Goal: Transaction & Acquisition: Purchase product/service

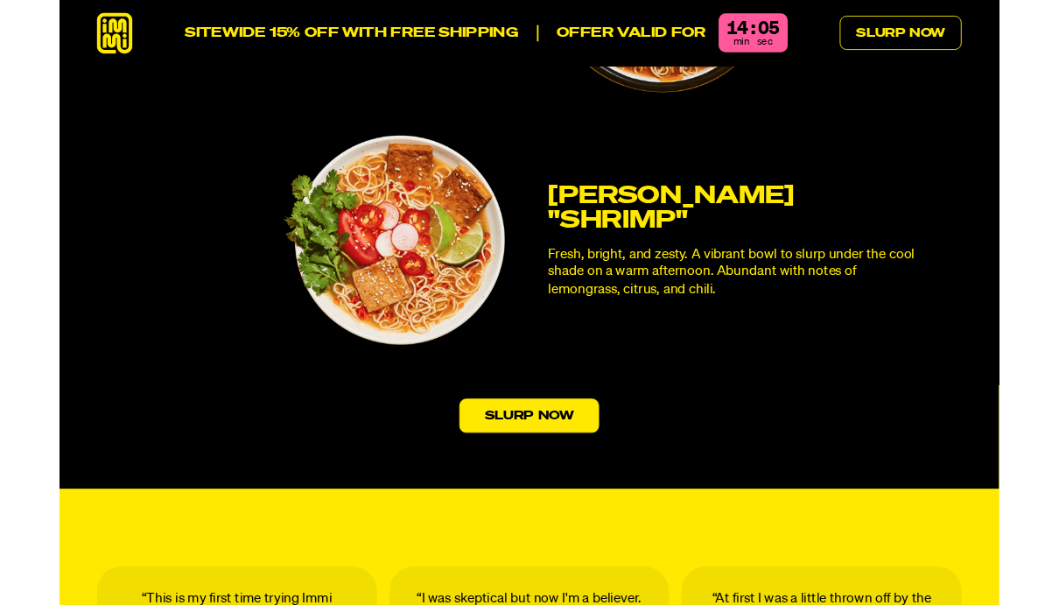
scroll to position [5084, 0]
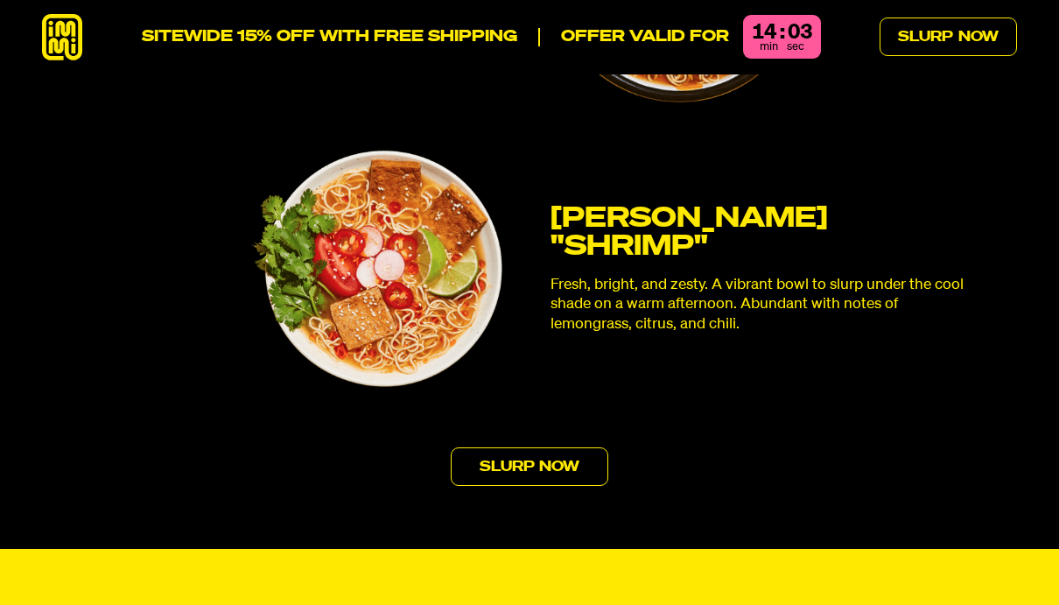
click at [568, 447] on link "Slurp Now" at bounding box center [530, 466] width 158 height 39
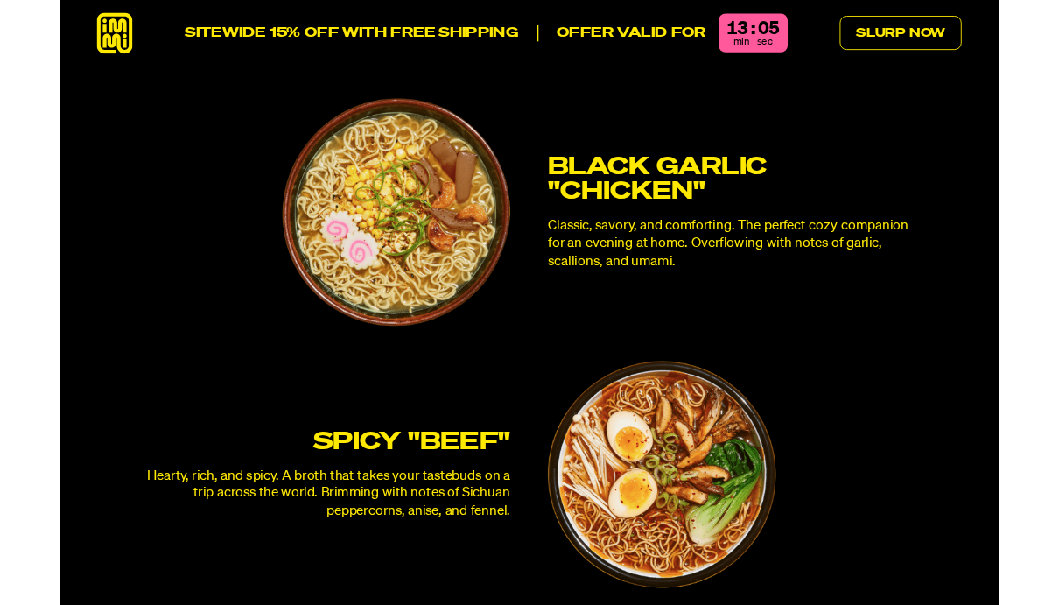
scroll to position [4531, 0]
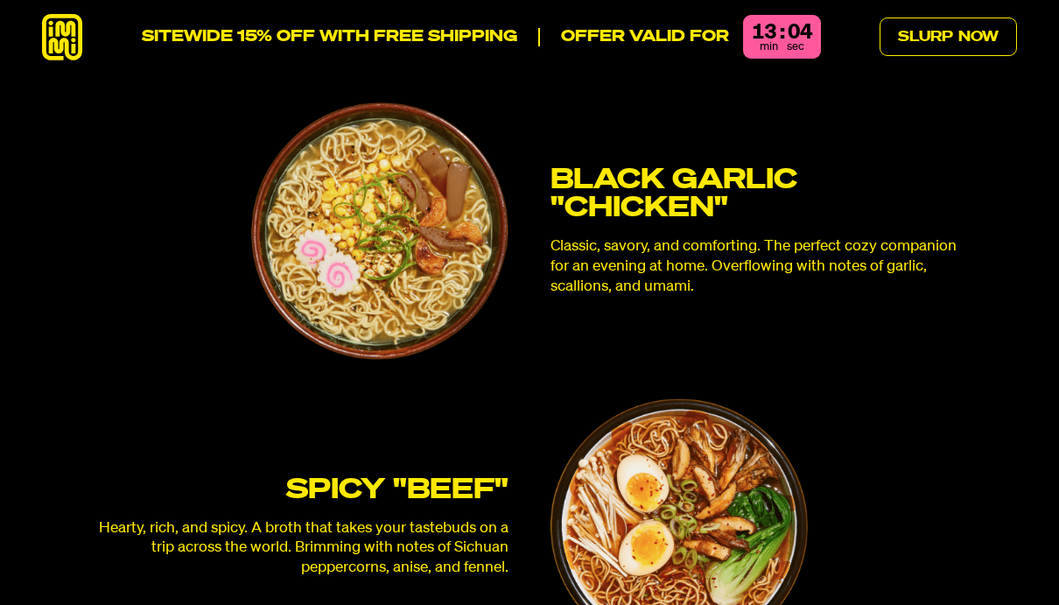
click at [679, 457] on img at bounding box center [679, 526] width 257 height 257
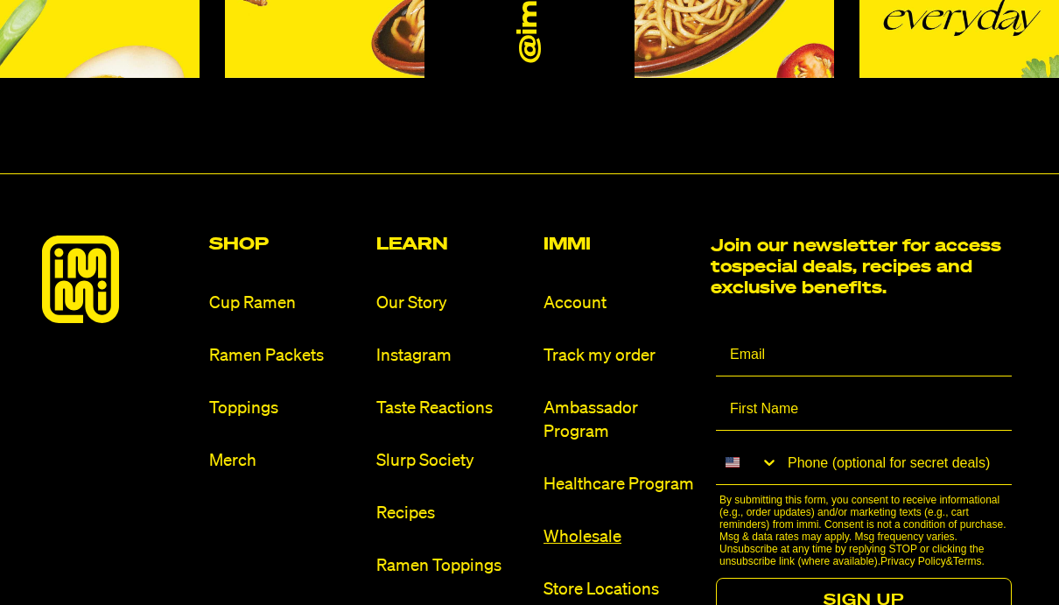
scroll to position [9845, 0]
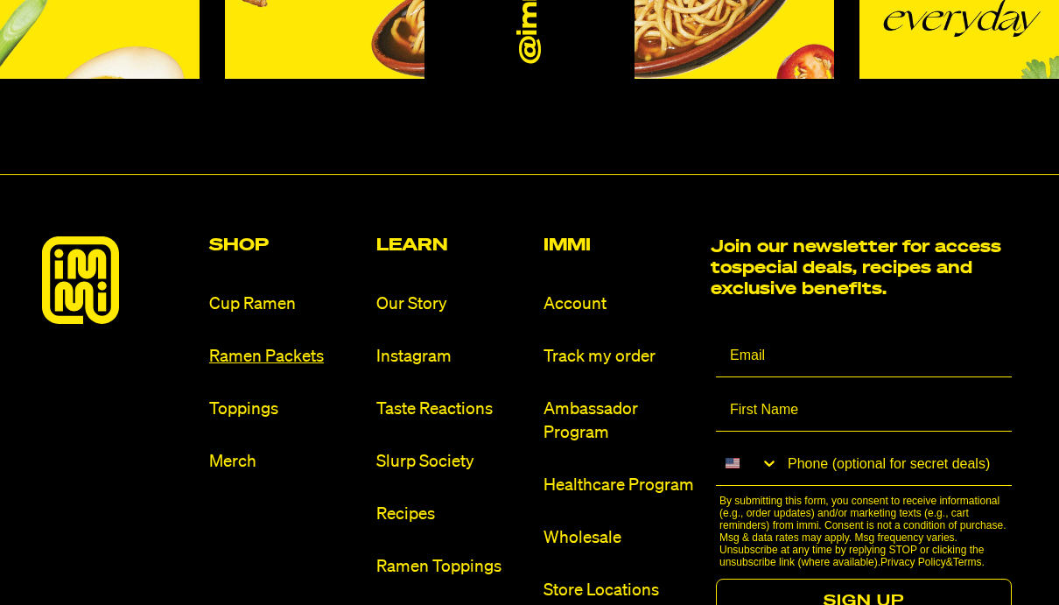
click at [305, 345] on link "Ramen Packets" at bounding box center [285, 357] width 153 height 24
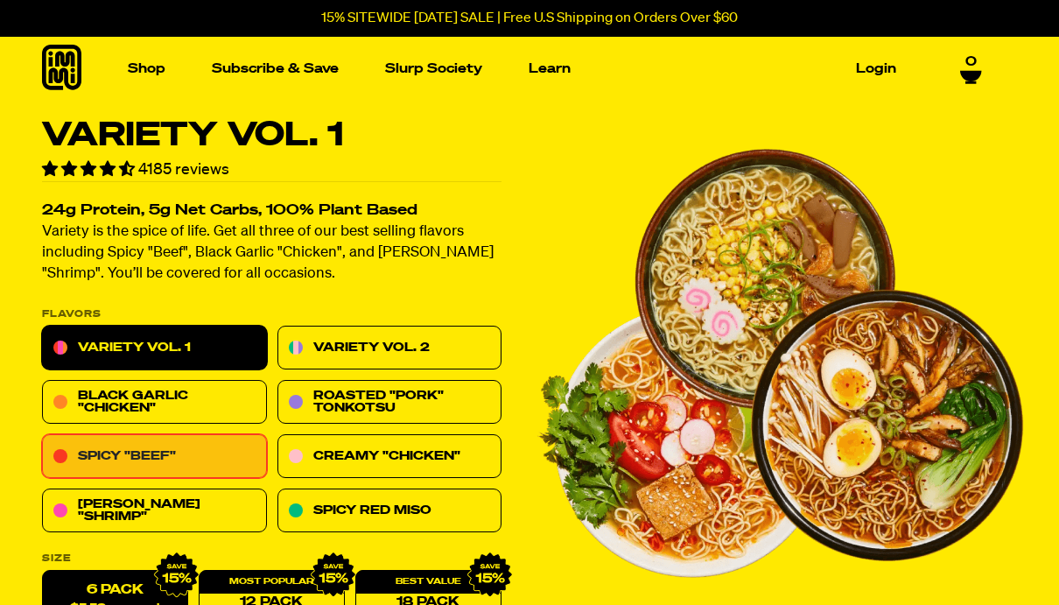
click at [211, 462] on link "Spicy "Beef"" at bounding box center [154, 457] width 225 height 44
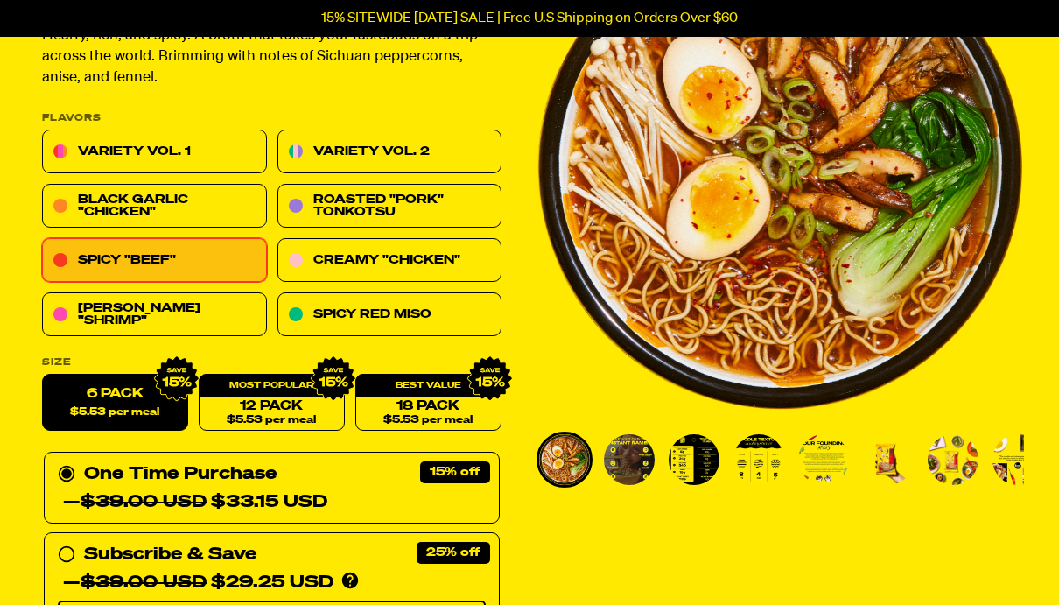
scroll to position [185, 0]
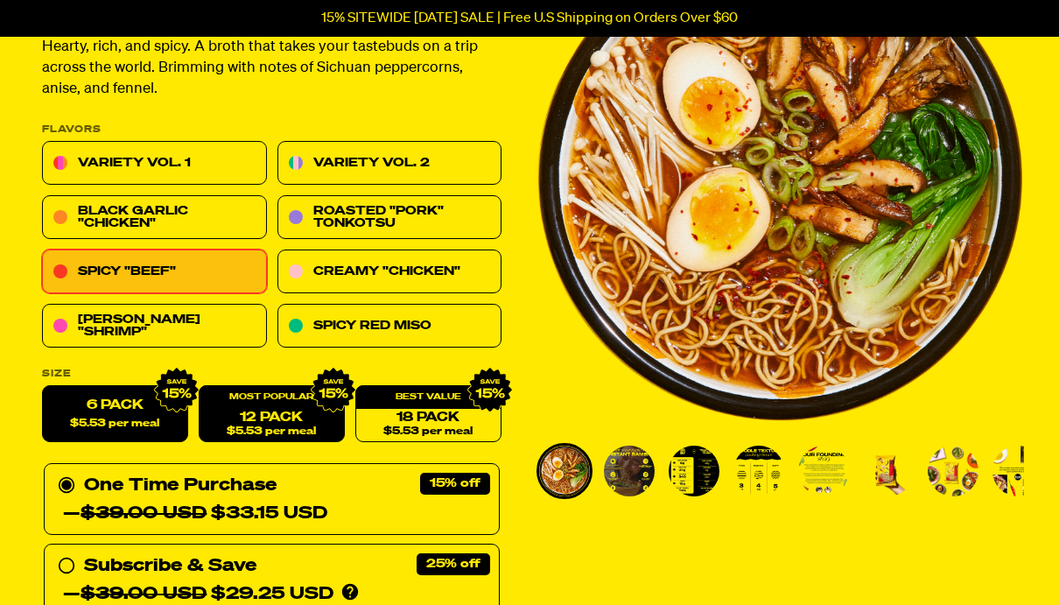
click at [268, 414] on link "12 Pack $5.53 per meal" at bounding box center [272, 414] width 146 height 57
radio input "false"
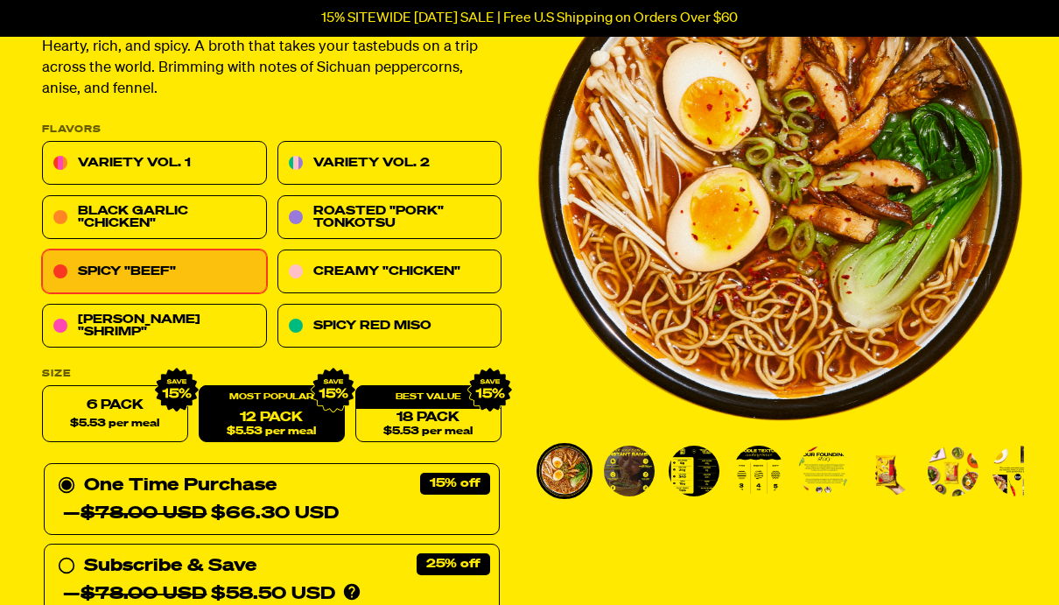
click at [629, 480] on img "Go to slide 2" at bounding box center [629, 471] width 51 height 51
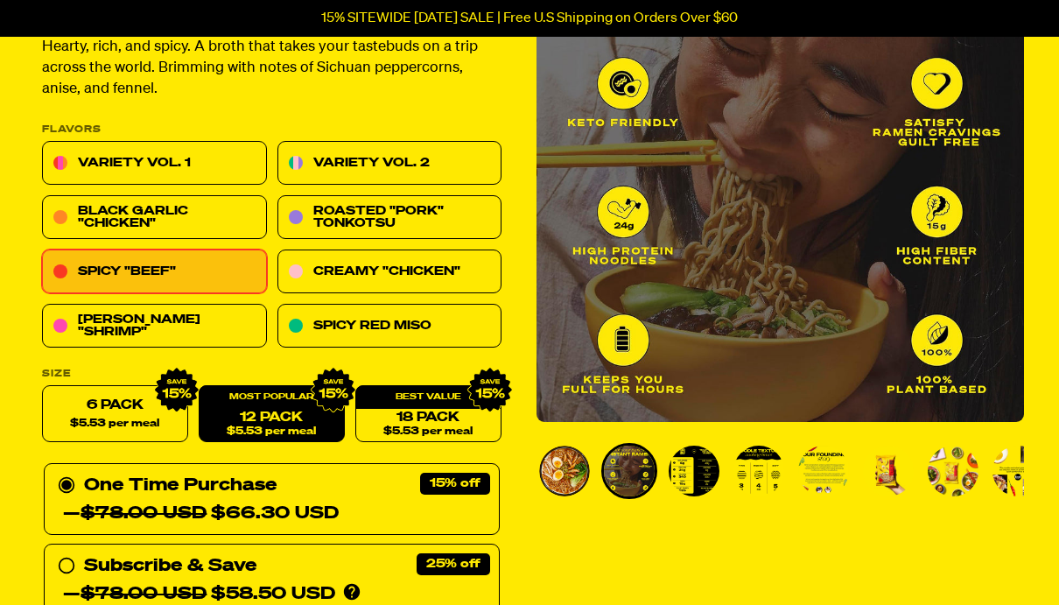
click at [696, 472] on img "Go to slide 3" at bounding box center [694, 471] width 51 height 51
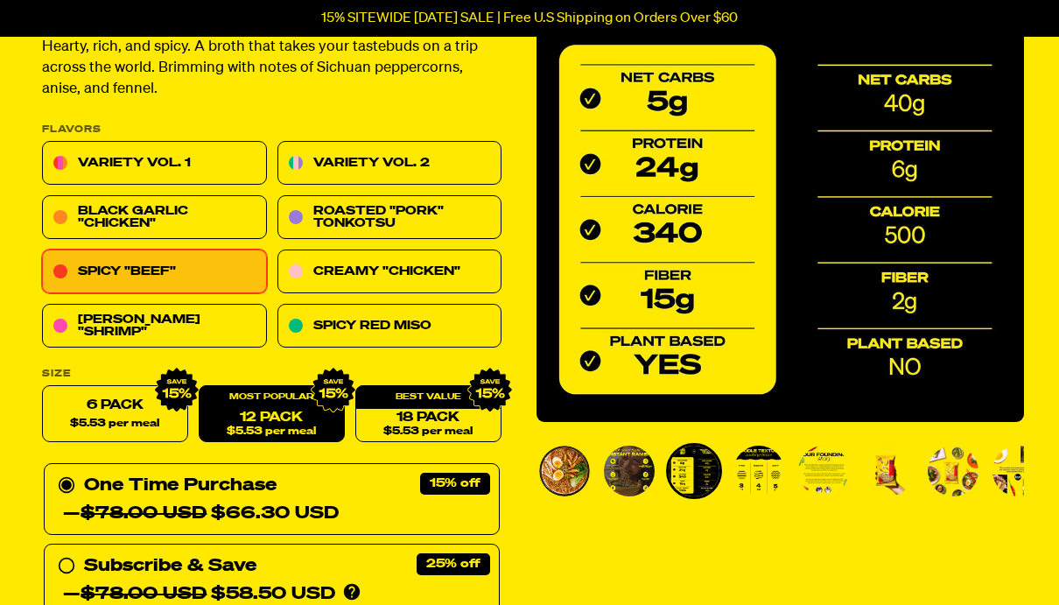
click at [777, 478] on img "Go to slide 4" at bounding box center [759, 471] width 51 height 51
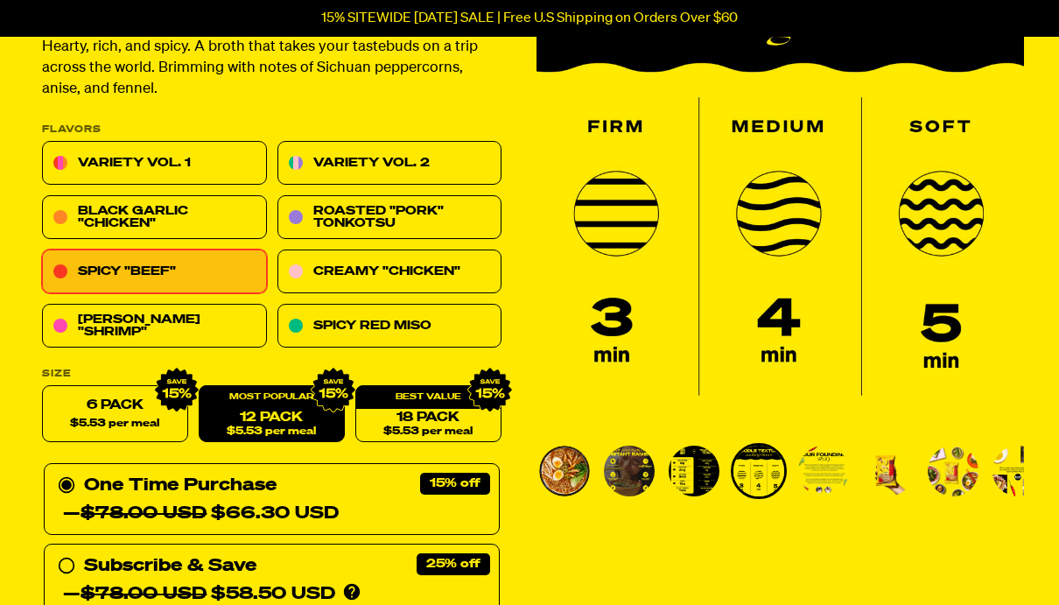
click at [831, 464] on img "Go to slide 5" at bounding box center [823, 471] width 51 height 51
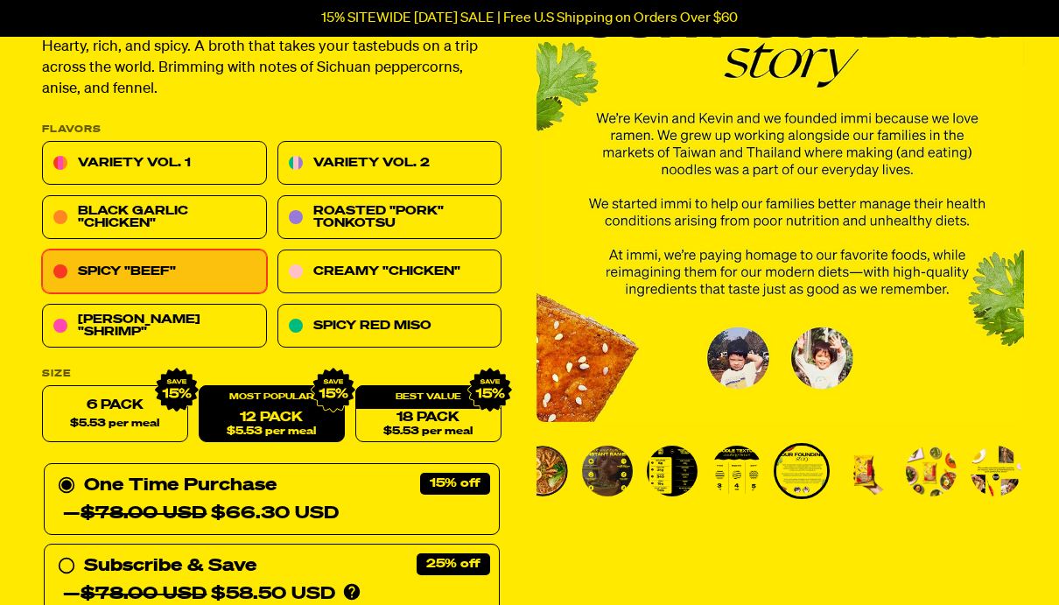
click at [862, 482] on img "Go to slide 6" at bounding box center [866, 471] width 51 height 51
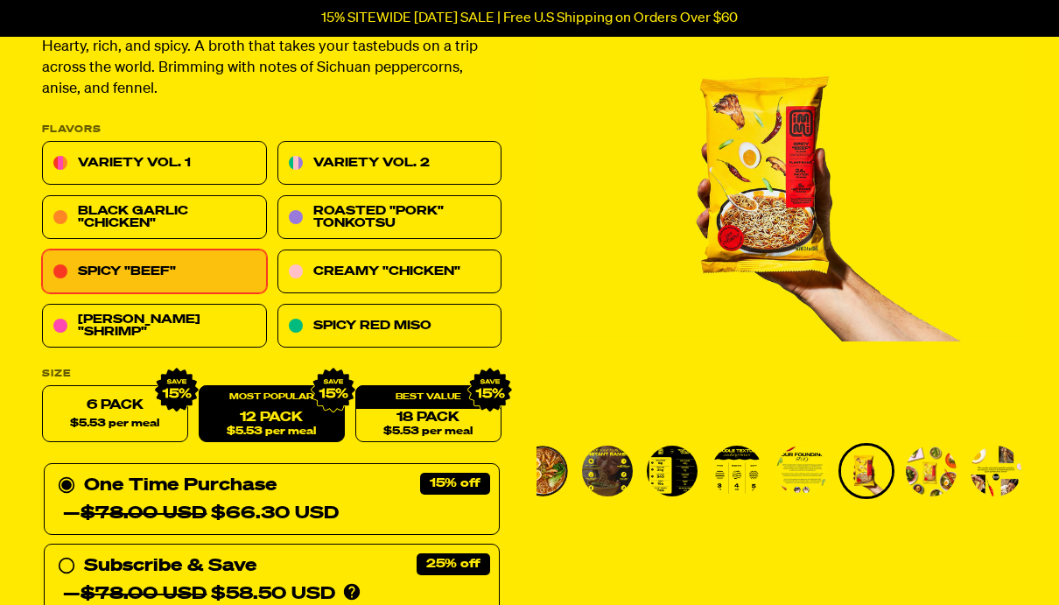
click at [925, 474] on img "Go to slide 7" at bounding box center [931, 471] width 51 height 51
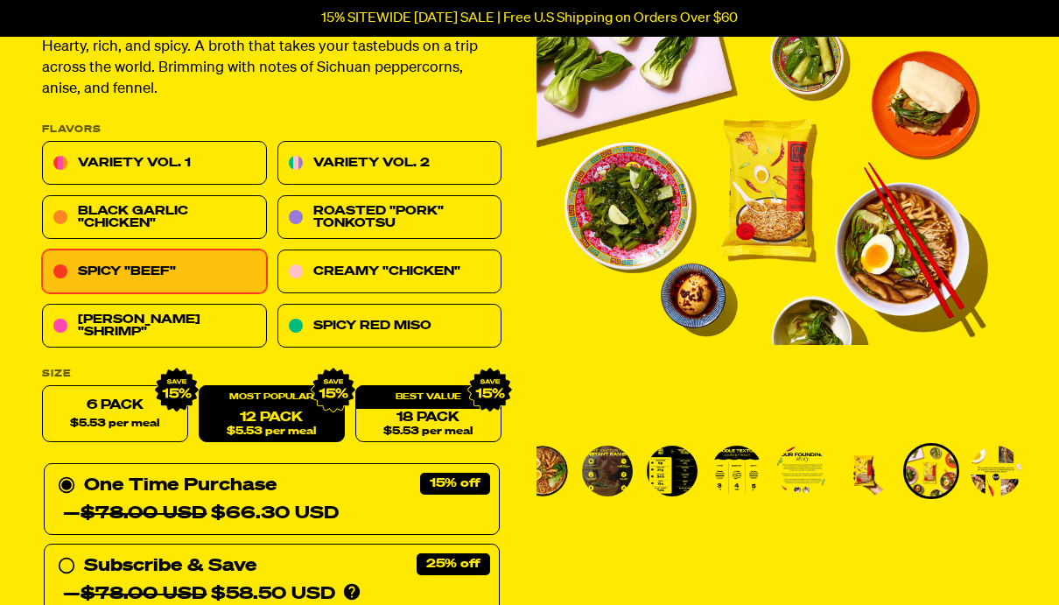
click at [987, 480] on img "Go to slide 8" at bounding box center [996, 471] width 51 height 51
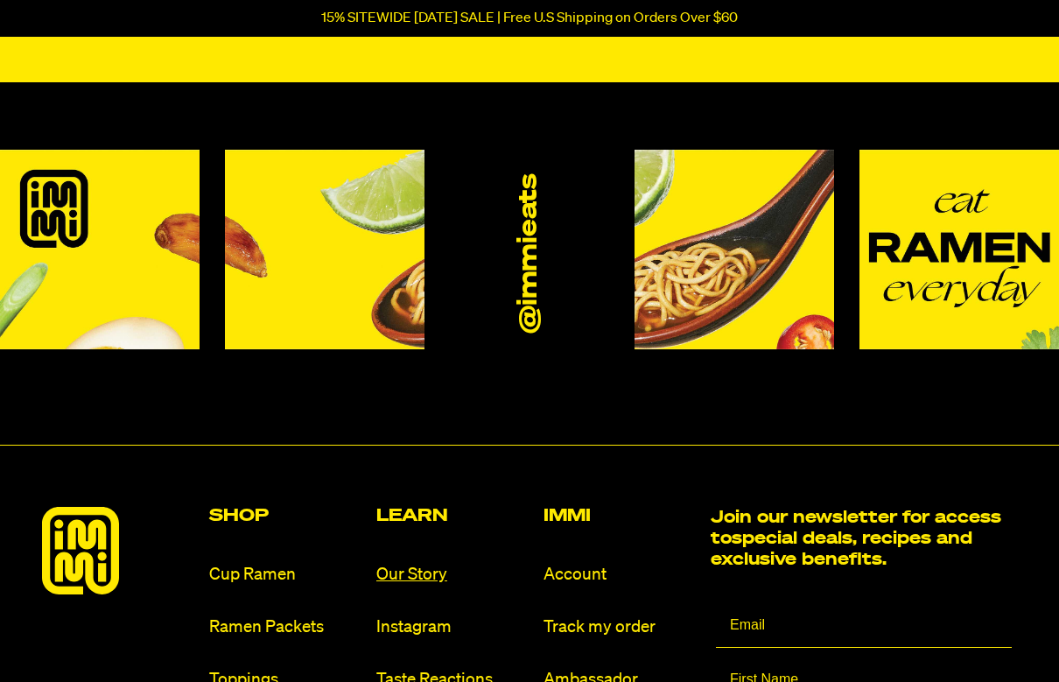
scroll to position [9539, 0]
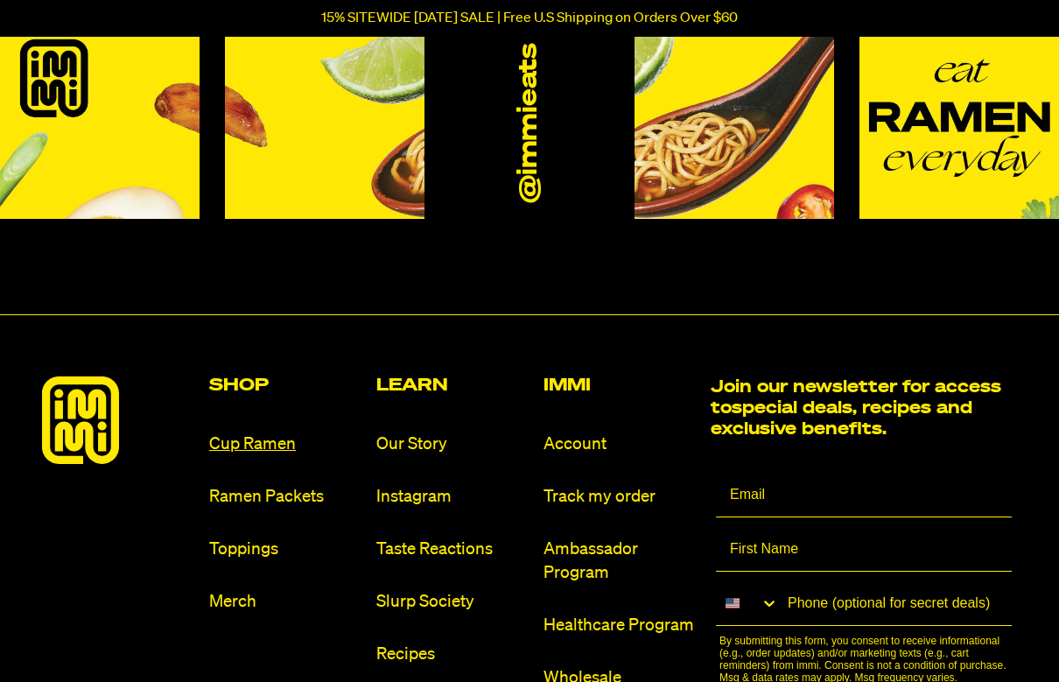
click at [273, 432] on link "Cup Ramen" at bounding box center [285, 444] width 153 height 24
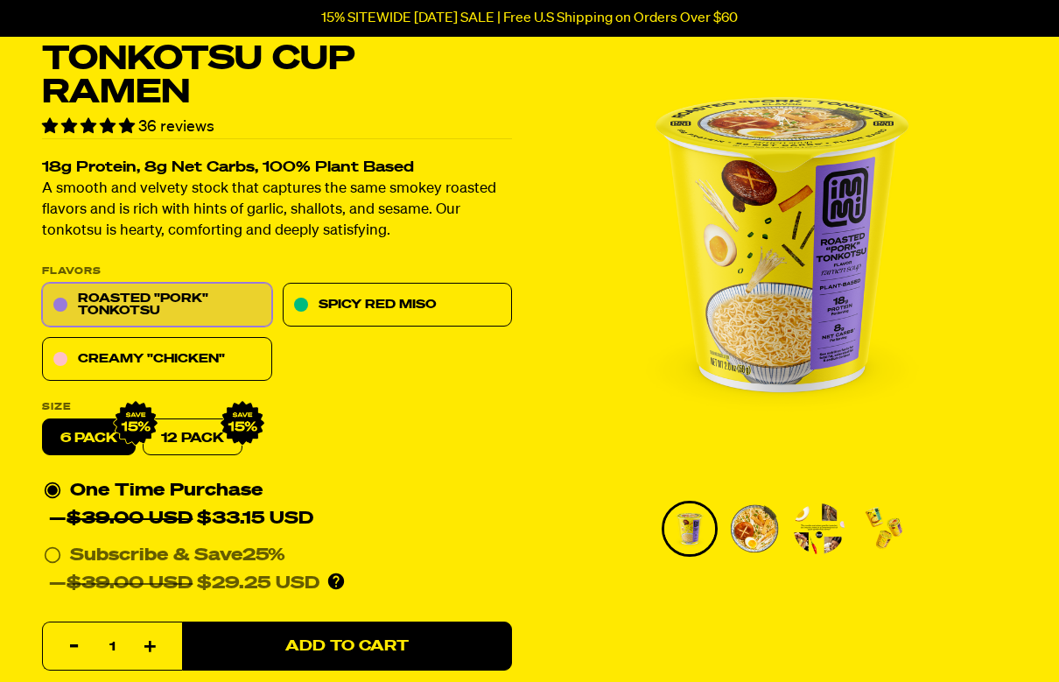
scroll to position [110, 0]
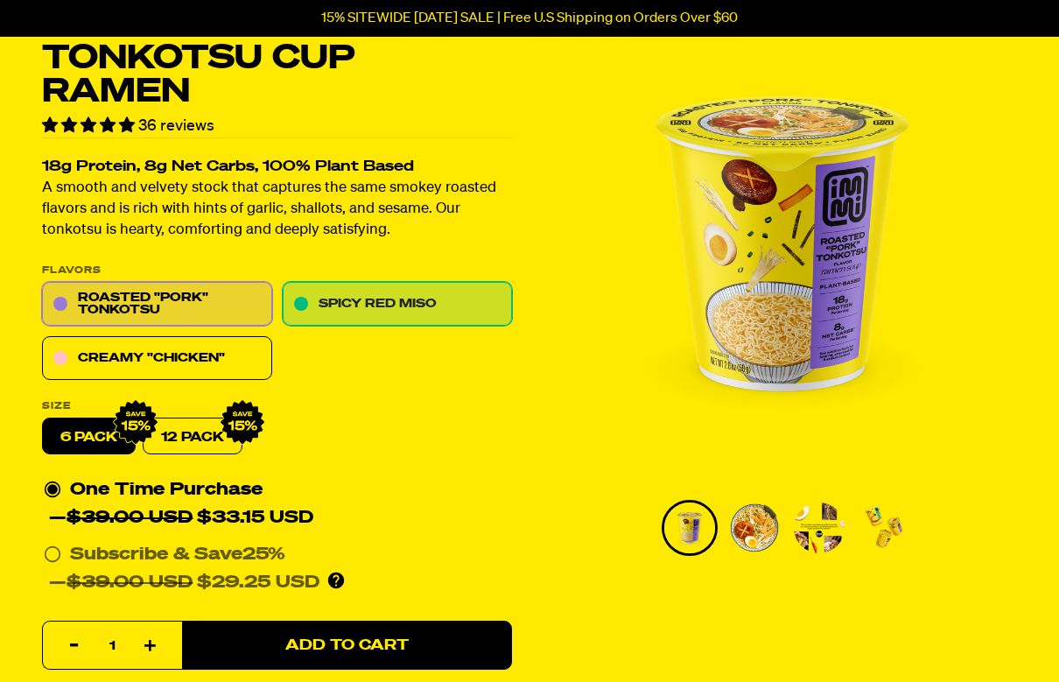
click at [388, 305] on link "Spicy Red Miso" at bounding box center [398, 305] width 230 height 44
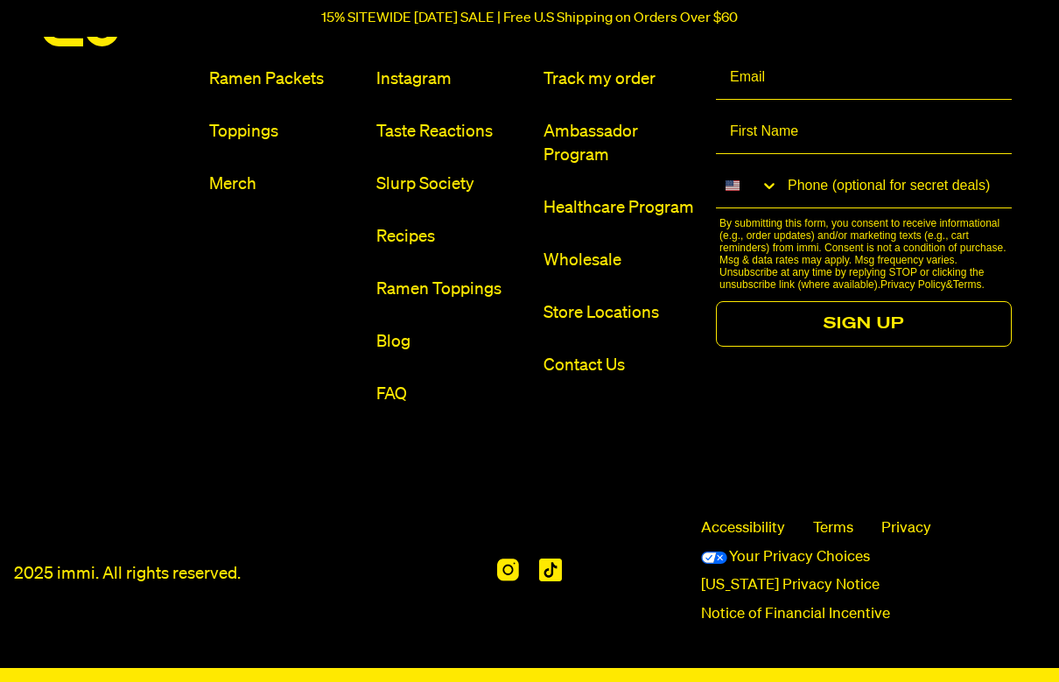
scroll to position [9066, 0]
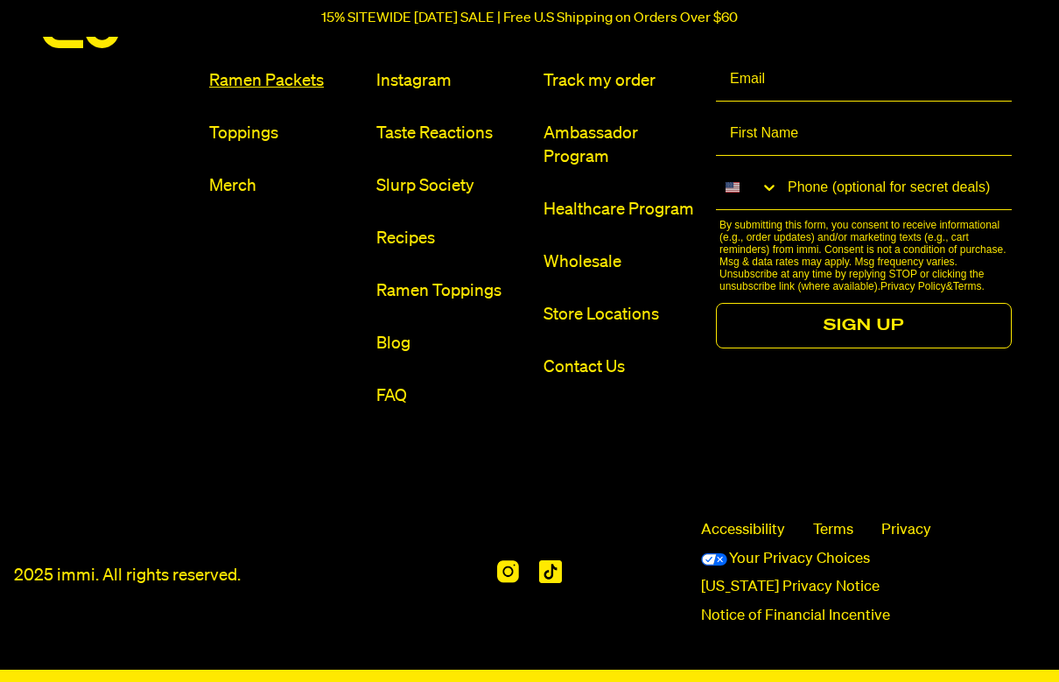
click at [279, 69] on link "Ramen Packets" at bounding box center [285, 81] width 153 height 24
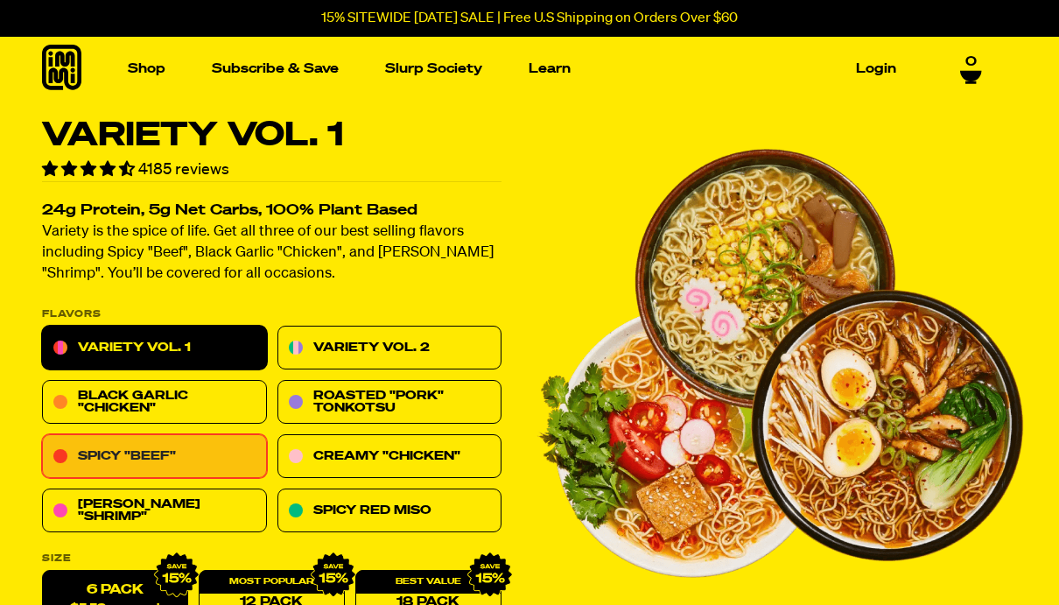
click at [156, 444] on link "Spicy "Beef"" at bounding box center [154, 457] width 225 height 44
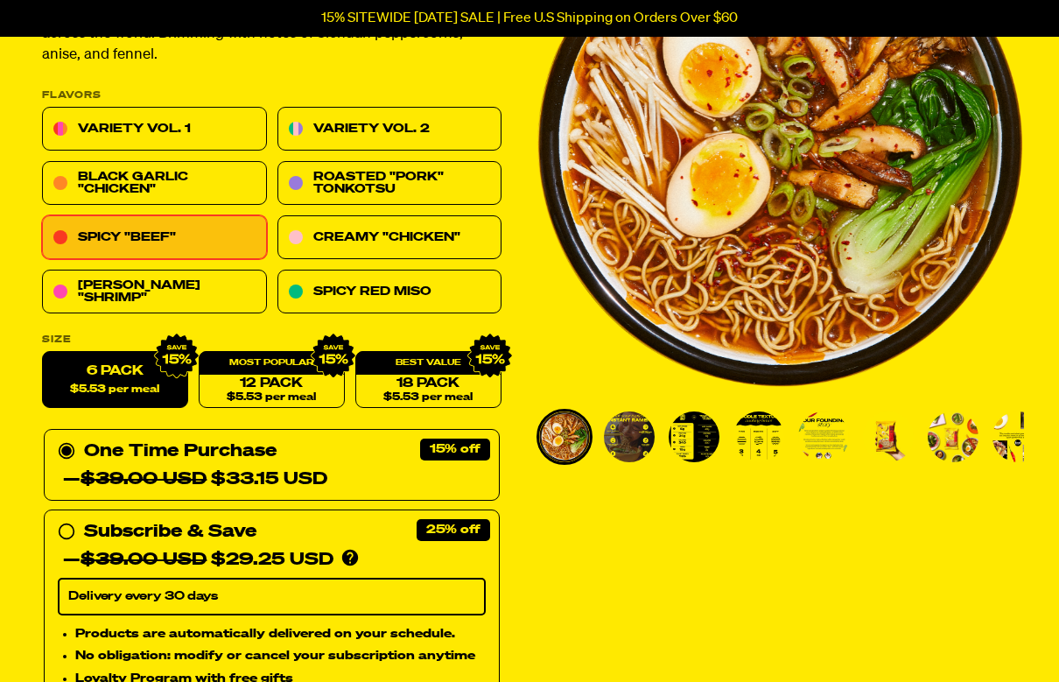
scroll to position [232, 0]
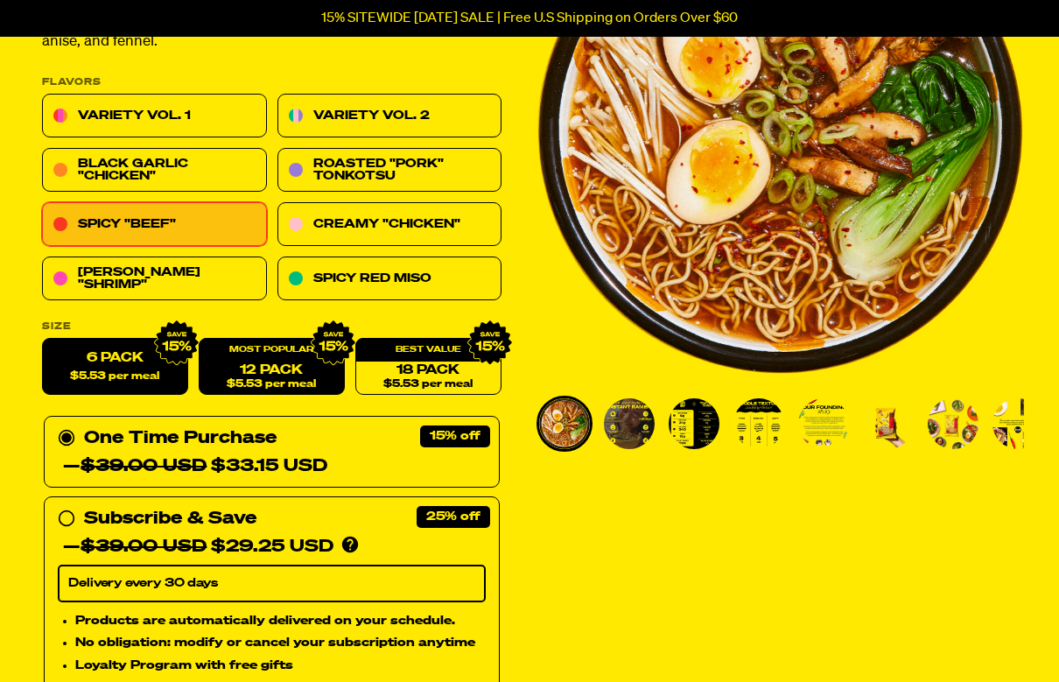
click at [277, 379] on span "$5.53 per meal" at bounding box center [271, 384] width 89 height 11
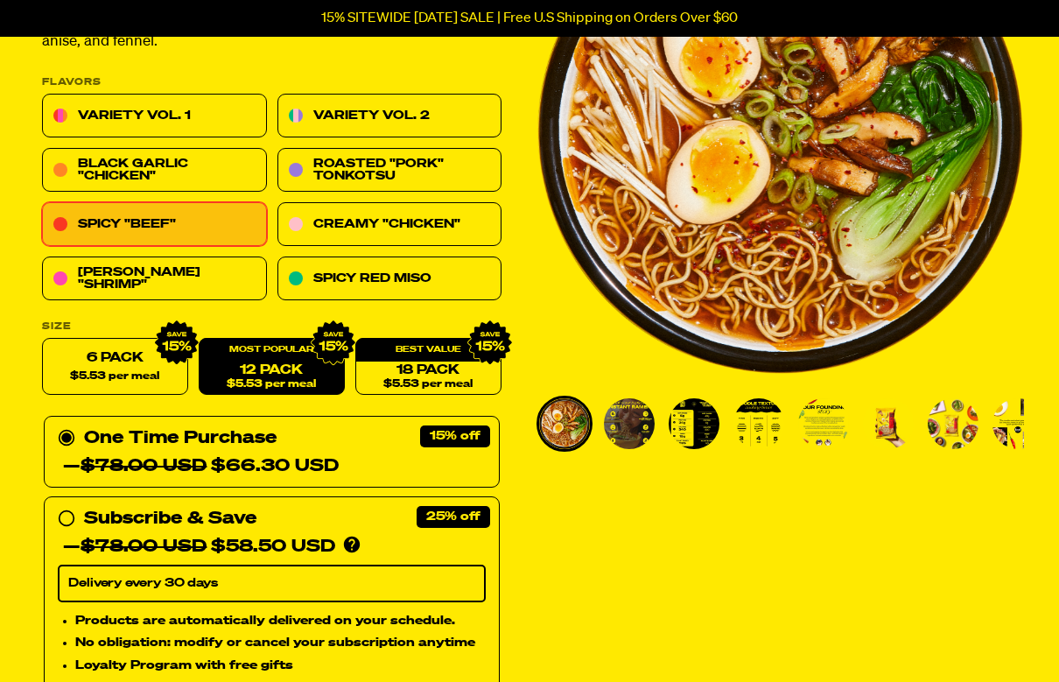
radio input "false"
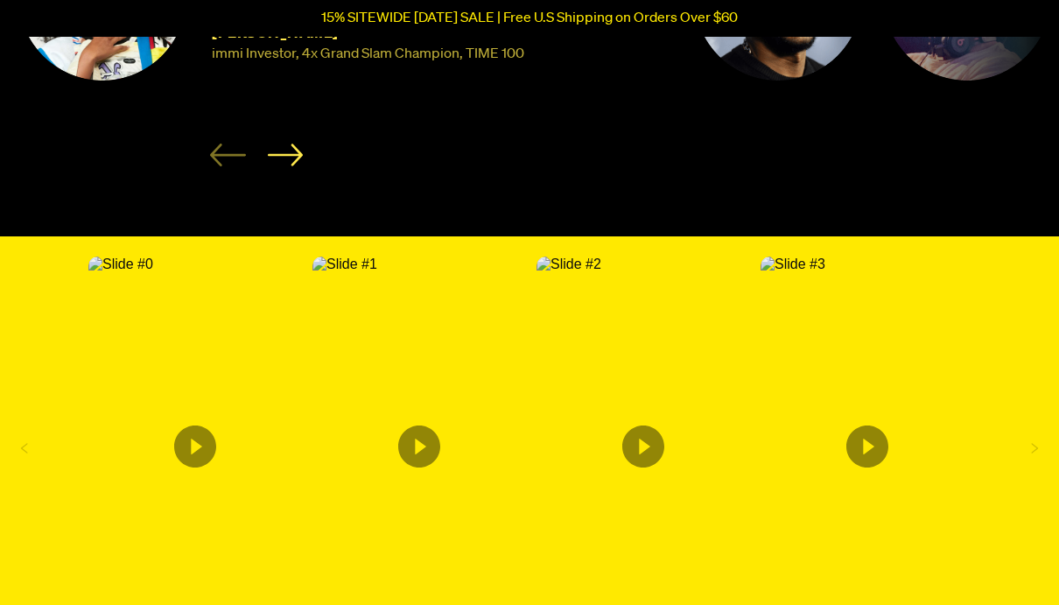
scroll to position [2976, 0]
